Goal: Task Accomplishment & Management: Manage account settings

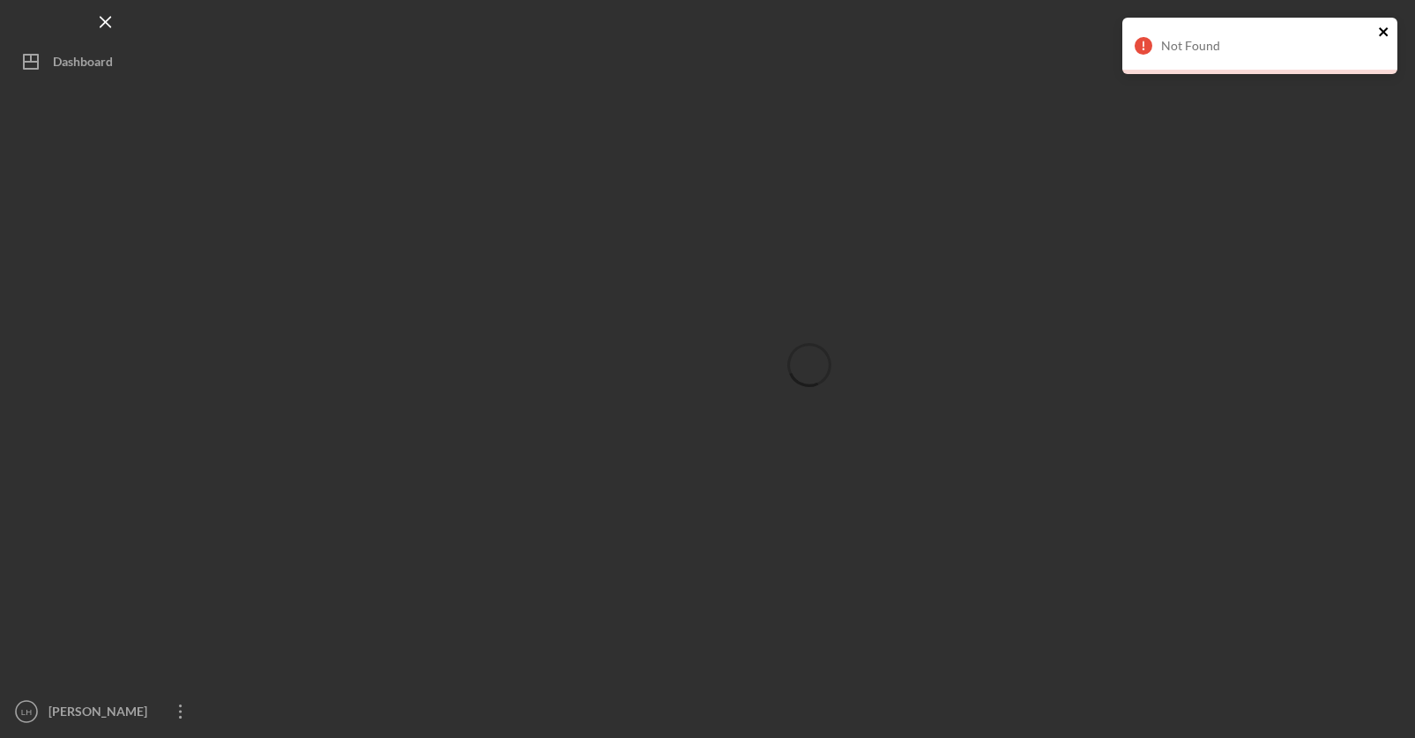
click at [1384, 29] on icon "close" at bounding box center [1384, 32] width 12 height 14
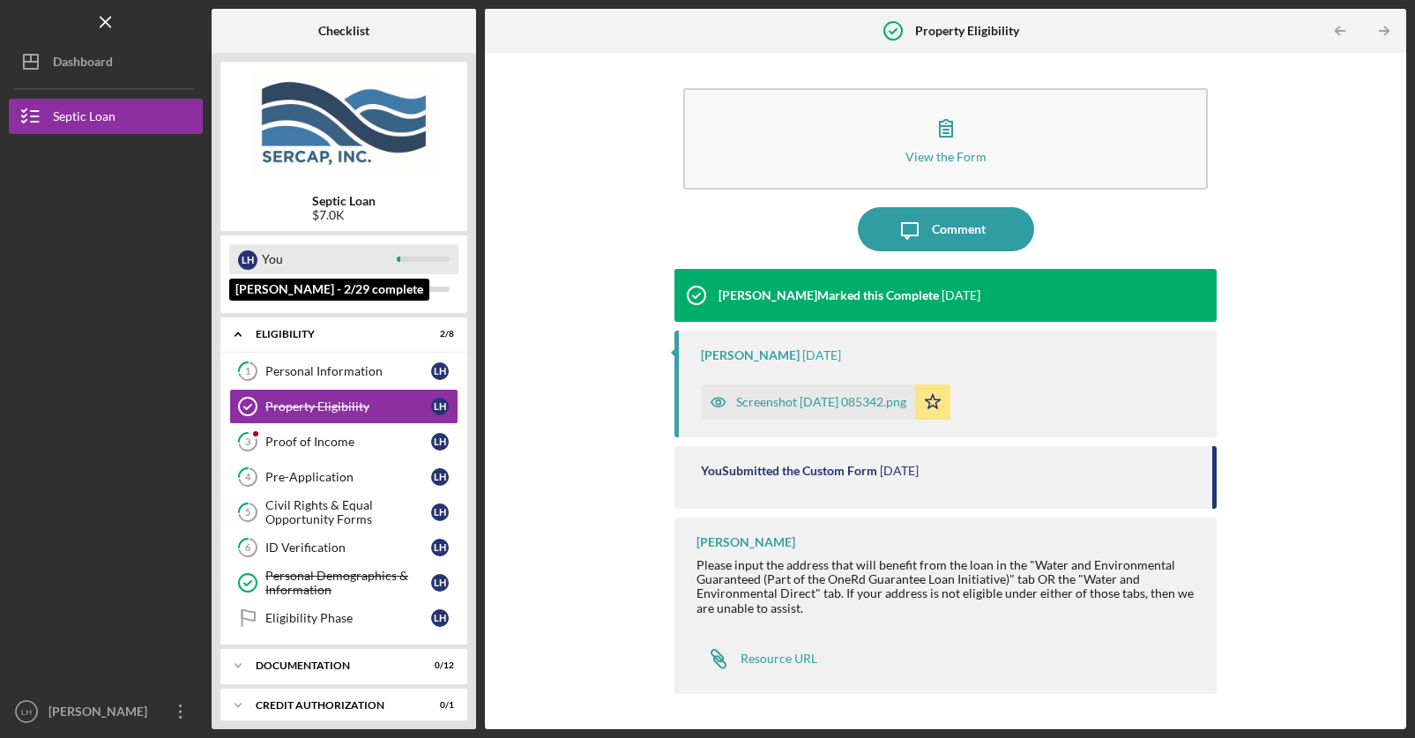
click at [245, 259] on div "L H" at bounding box center [247, 259] width 19 height 19
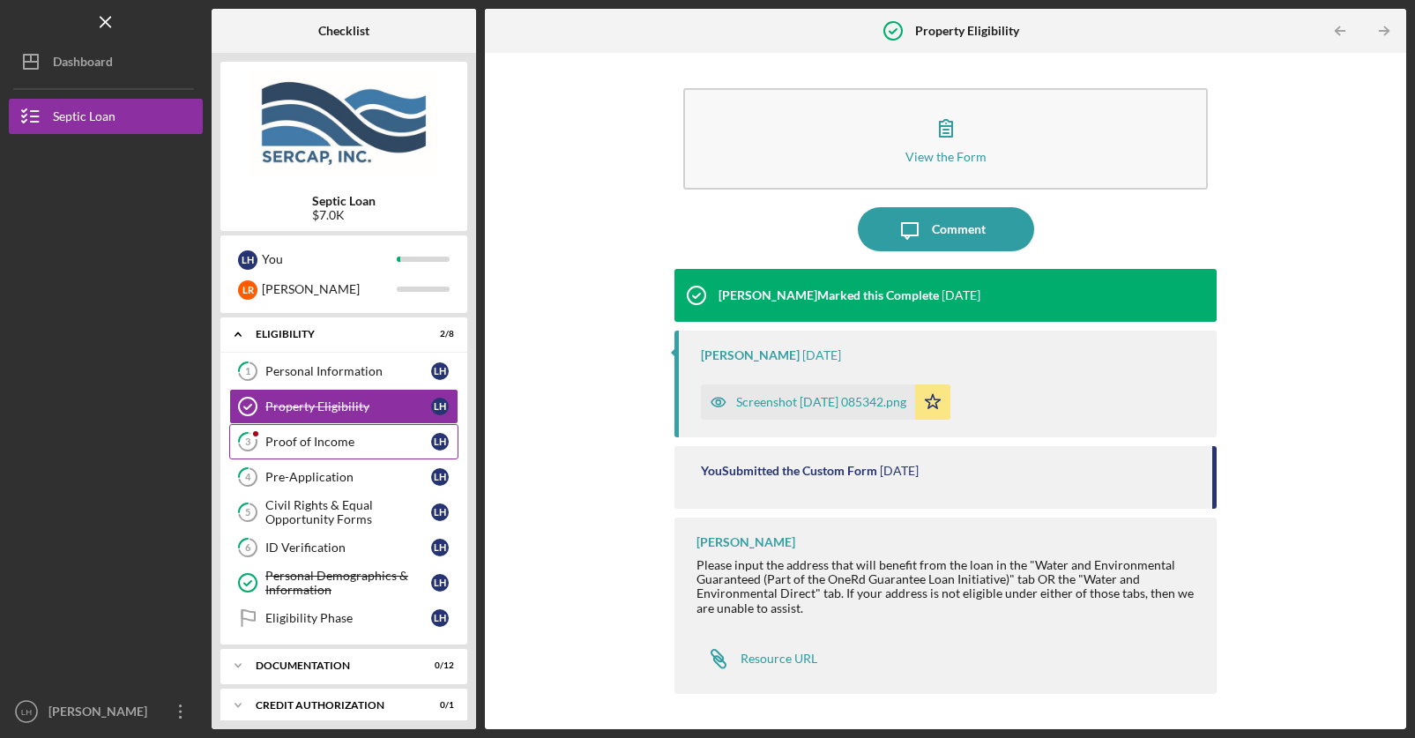
click at [318, 442] on div "Proof of Income" at bounding box center [348, 442] width 166 height 14
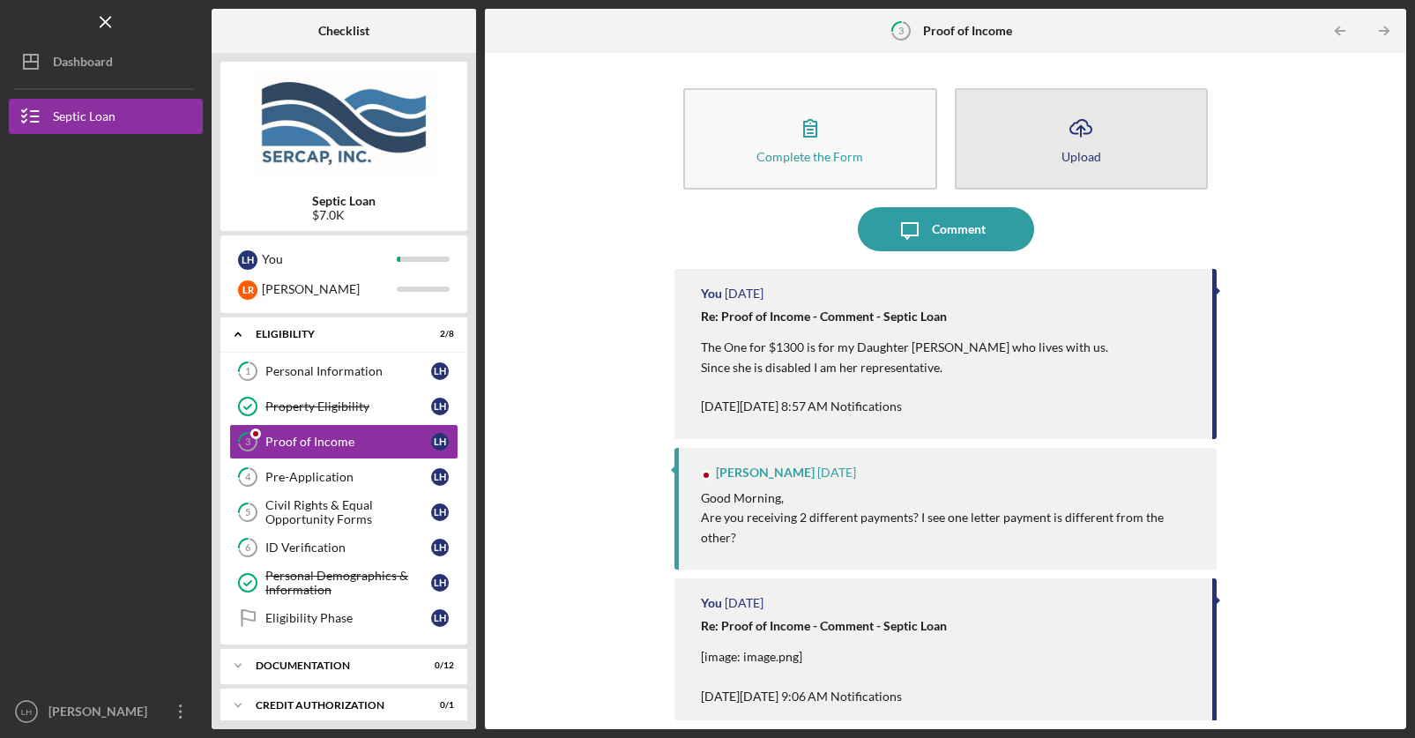
click at [1080, 130] on icon "Icon/Upload" at bounding box center [1081, 128] width 44 height 44
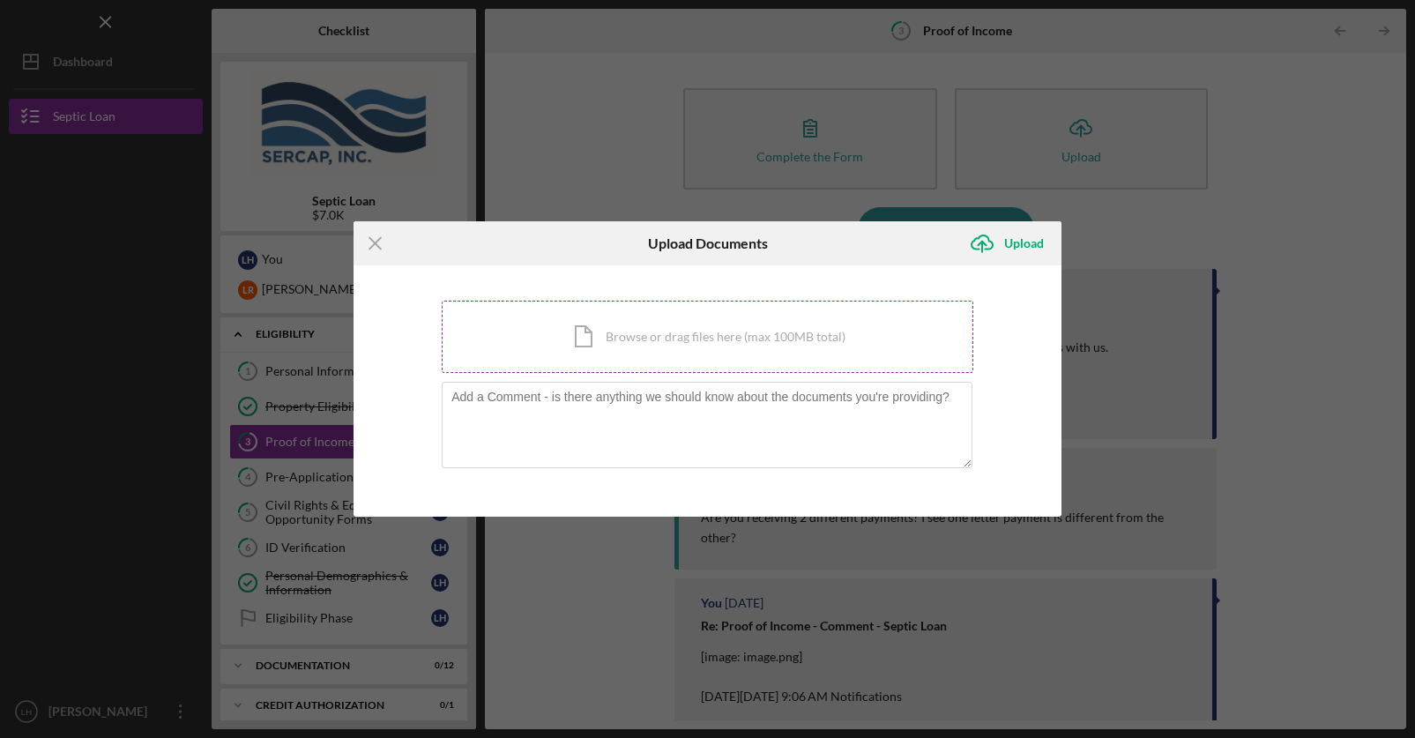
click at [681, 333] on div "Icon/Document Browse or drag files here (max 100MB total) Tap to choose files o…" at bounding box center [707, 337] width 531 height 72
click at [705, 337] on div "Icon/Document Browse or drag files here (max 100MB total) Tap to choose files o…" at bounding box center [707, 337] width 531 height 72
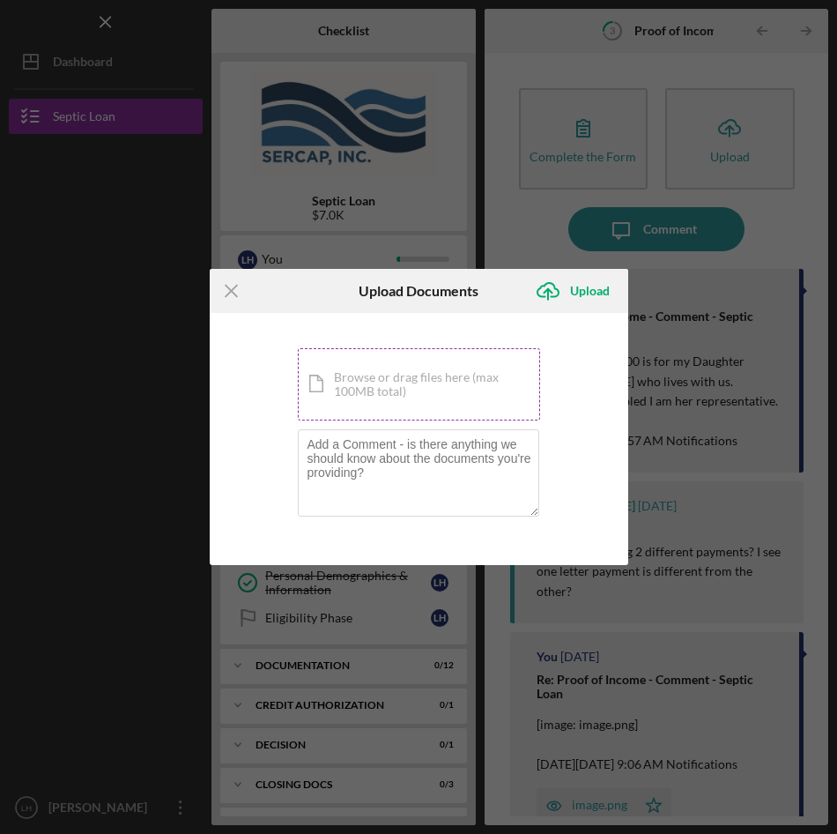
click at [365, 375] on div "Icon/Document Browse or drag files here (max 100MB total) Tap to choose files o…" at bounding box center [419, 384] width 242 height 72
